Goal: Task Accomplishment & Management: Complete application form

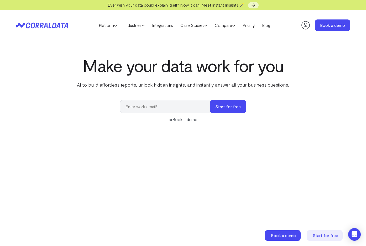
click at [302, 22] on icon at bounding box center [306, 25] width 11 height 11
click at [191, 107] on input "email" at bounding box center [167, 106] width 95 height 13
type input "[EMAIL_ADDRESS][PERSON_NAME][DOMAIN_NAME]"
click at [222, 111] on button "Start for free" at bounding box center [228, 106] width 36 height 13
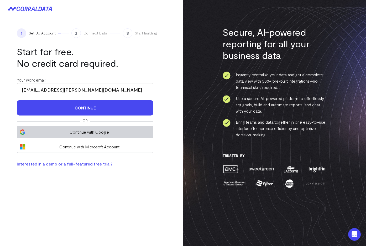
click at [89, 127] on button "Continue with Google" at bounding box center [85, 132] width 137 height 12
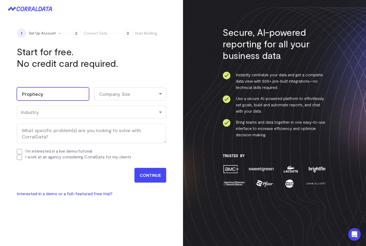
type input "Prophecy"
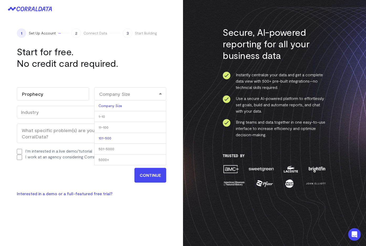
click at [142, 138] on li "101-500" at bounding box center [130, 138] width 72 height 11
select select "101-500"
click at [85, 122] on div "Work email (Required) ng.brian@prophecy.io Name Brian First Ng Last Company Nam…" at bounding box center [91, 121] width 149 height 88
click at [84, 119] on div "Work email (Required) ng.brian@prophecy.io Name Brian First Ng Last Company Nam…" at bounding box center [91, 121] width 149 height 88
click at [81, 105] on div "Work email (Required) ng.brian@prophecy.io Name Brian First Ng Last Company Nam…" at bounding box center [91, 121] width 149 height 88
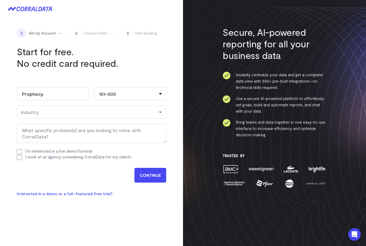
click at [80, 110] on div "Industry" at bounding box center [92, 112] width 142 height 6
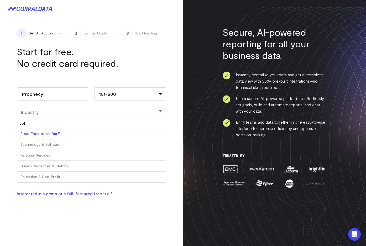
type input "soft"
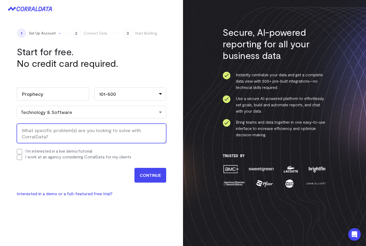
click at [48, 135] on textarea "What specific problem(s) are you looking to solve with CorralData? (Required)" at bounding box center [91, 132] width 149 height 19
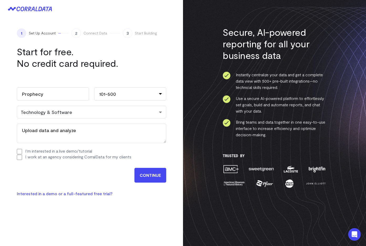
click at [89, 166] on form "Work email (Required) ng.brian@prophecy.io Name Brian First Ng Last Company Nam…" at bounding box center [91, 130] width 149 height 106
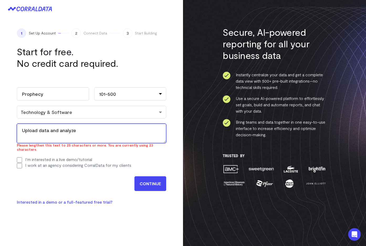
click at [91, 134] on textarea "Upload data and analyze" at bounding box center [91, 132] width 149 height 19
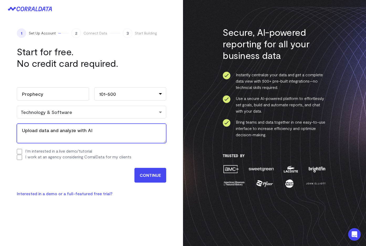
type textarea "Upload data and analyze with AI"
click at [76, 179] on div "CONTINUE" at bounding box center [91, 173] width 149 height 17
click at [60, 194] on link "Interested in a demo or a full-featured free trial?" at bounding box center [65, 193] width 96 height 5
click at [144, 175] on input "CONTINUE" at bounding box center [151, 175] width 32 height 15
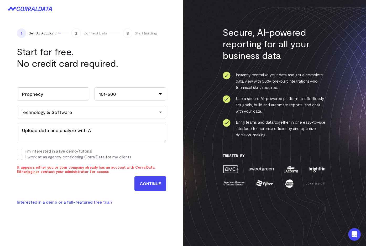
click at [79, 169] on div "It appears either you or your company already has an account with CorralData. E…" at bounding box center [91, 169] width 149 height 8
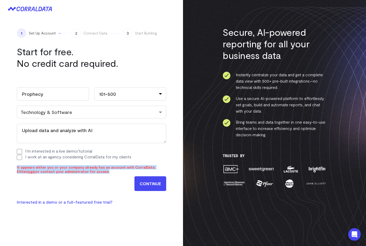
click at [79, 169] on div "It appears either you or your company already has an account with CorralData. E…" at bounding box center [91, 169] width 149 height 8
click at [73, 166] on div "It appears either you or your company already has an account with CorralData. E…" at bounding box center [91, 169] width 149 height 8
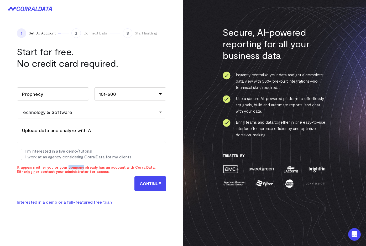
click at [73, 166] on div "It appears either you or your company already has an account with CorralData. E…" at bounding box center [91, 169] width 149 height 8
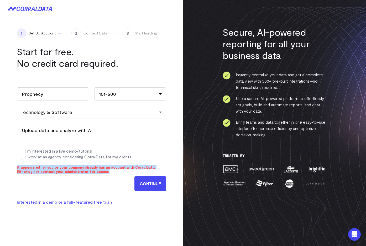
click at [73, 166] on div "It appears either you or your company already has an account with CorralData. E…" at bounding box center [91, 169] width 149 height 8
click at [72, 166] on div "It appears either you or your company already has an account with CorralData. E…" at bounding box center [91, 169] width 149 height 8
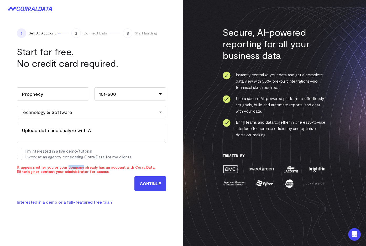
click at [72, 166] on div "It appears either you or your company already has an account with CorralData. E…" at bounding box center [91, 169] width 149 height 8
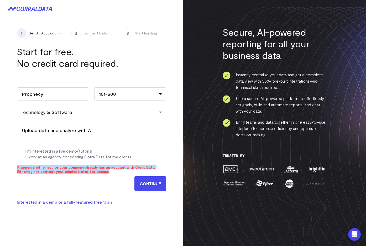
click at [72, 166] on div "It appears either you or your company already has an account with CorralData. E…" at bounding box center [91, 169] width 149 height 8
click at [108, 185] on div "CONTINUE" at bounding box center [91, 181] width 149 height 17
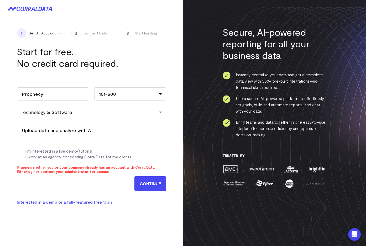
click at [35, 169] on link "login" at bounding box center [31, 171] width 8 height 4
click at [163, 0] on div at bounding box center [91, 9] width 183 height 18
click at [100, 168] on div "It appears either you or your company already has an account with CorralData. E…" at bounding box center [91, 169] width 149 height 8
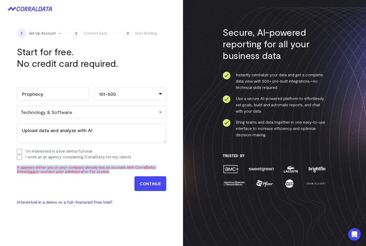
click at [100, 168] on div "It appears either you or your company already has an account with CorralData. E…" at bounding box center [91, 169] width 149 height 8
copy form "It appears either you or your company already has an account with CorralData. E…"
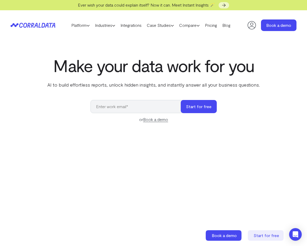
click at [143, 107] on input "email" at bounding box center [137, 106] width 95 height 13
paste input "[EMAIL_ADDRESS][DOMAIN_NAME]"
type input "[EMAIL_ADDRESS][DOMAIN_NAME]"
click at [200, 102] on button "Start for free" at bounding box center [198, 106] width 36 height 13
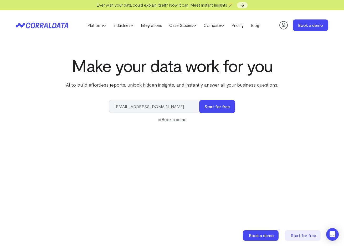
click at [138, 106] on input "gipoban798@knilok.com" at bounding box center [156, 106] width 95 height 13
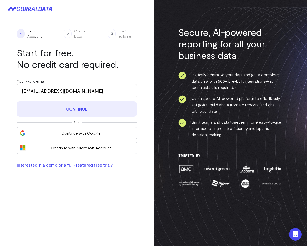
click at [78, 112] on button "Continue" at bounding box center [77, 108] width 120 height 15
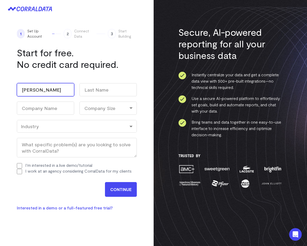
type input "[PERSON_NAME]"
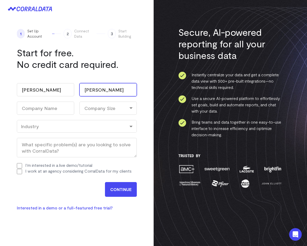
type input "[PERSON_NAME]"
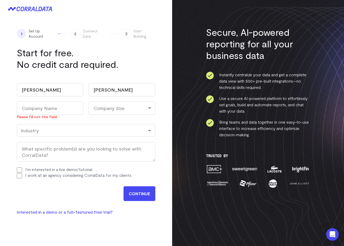
click at [46, 56] on h1 "Start for free. No credit card required." at bounding box center [85, 58] width 137 height 23
click at [34, 109] on input "Company Name (Required)" at bounding box center [50, 107] width 66 height 13
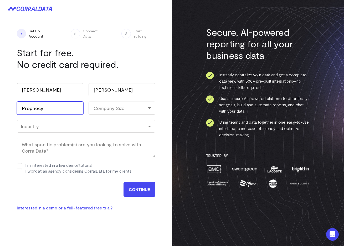
type input "Prophecy"
click at [121, 108] on div "Company Size" at bounding box center [122, 107] width 66 height 13
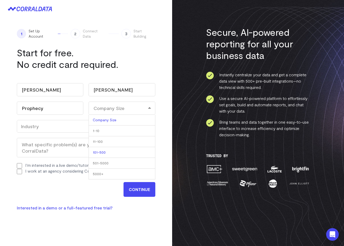
click at [108, 150] on li "101-500" at bounding box center [122, 152] width 66 height 11
select select "101-500"
click at [53, 129] on div "Industry" at bounding box center [86, 126] width 138 height 13
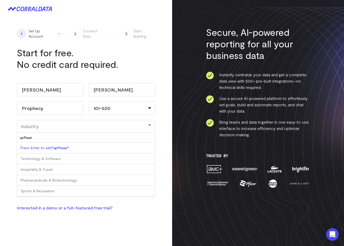
type input "spftware"
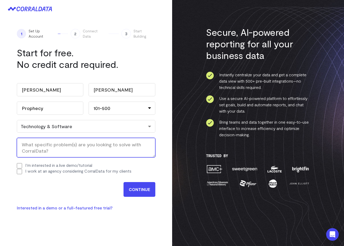
click at [53, 151] on textarea "What specific problem(s) are you looking to solve with CorralData? (Required)" at bounding box center [86, 147] width 138 height 19
type textarea "Use AI to analyze data across systems"
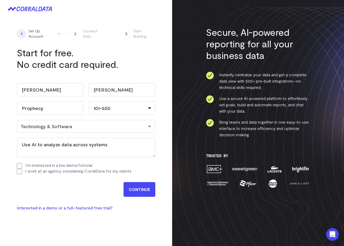
click at [139, 188] on input "CONTINUE" at bounding box center [139, 189] width 32 height 15
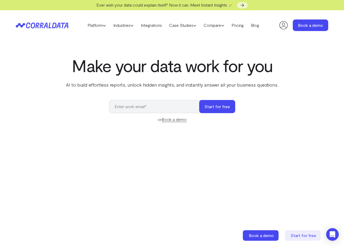
click at [288, 27] on icon at bounding box center [283, 25] width 11 height 11
click at [165, 103] on input "email" at bounding box center [156, 106] width 95 height 13
type input "[EMAIL_ADDRESS][PERSON_NAME][DOMAIN_NAME]"
click at [217, 106] on button "Start for free" at bounding box center [217, 106] width 36 height 13
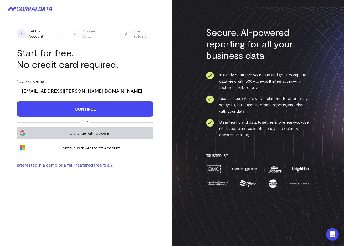
click at [89, 130] on span "Continue with Google" at bounding box center [89, 133] width 122 height 6
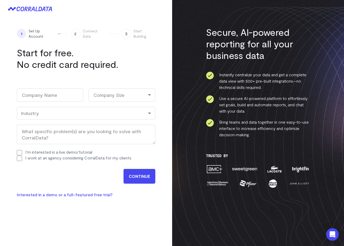
click at [20, 151] on input "I'm interested in a live demo/tutorial" at bounding box center [19, 152] width 5 height 5
checkbox input "true"
click at [19, 158] on input "I work at an agency considering CorralData for my clients" at bounding box center [19, 158] width 5 height 5
click at [20, 156] on input "I work at an agency considering CorralData for my clients" at bounding box center [19, 158] width 5 height 5
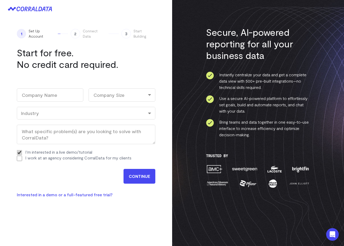
checkbox input "true"
click at [18, 150] on input "I'm interested in a live demo/tutorial" at bounding box center [19, 152] width 5 height 5
checkbox input "false"
click at [18, 157] on input "I work at an agency considering CorralData for my clients" at bounding box center [19, 158] width 5 height 5
checkbox input "false"
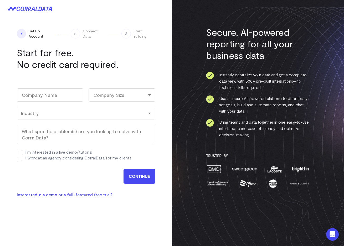
click at [38, 193] on link "Interested in a demo or a full-featured free trial?" at bounding box center [65, 194] width 96 height 5
click at [51, 58] on h1 "Start for free. No credit card required." at bounding box center [85, 58] width 137 height 23
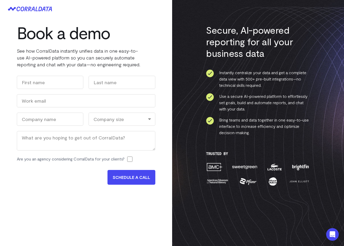
click at [48, 36] on h1 "Book a demo" at bounding box center [86, 32] width 138 height 19
